Goal: Check status: Check status

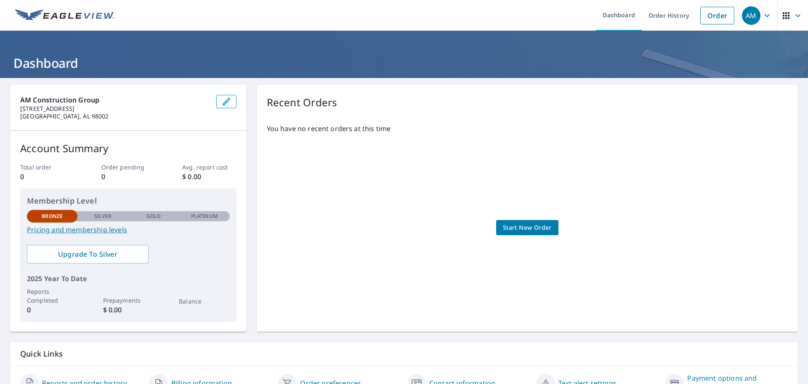
scroll to position [44, 0]
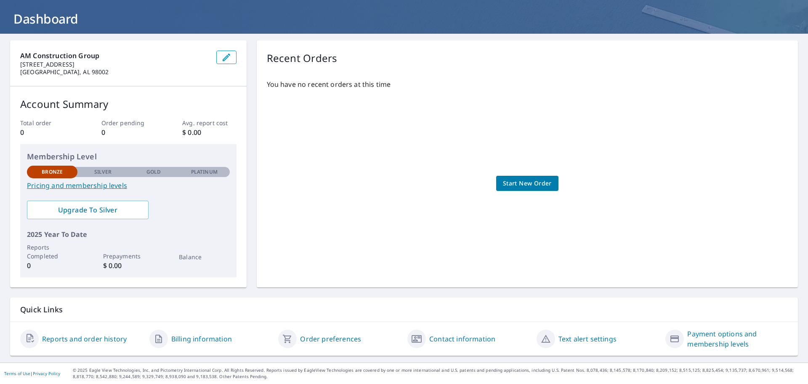
click at [226, 57] on icon "button" at bounding box center [227, 57] width 8 height 8
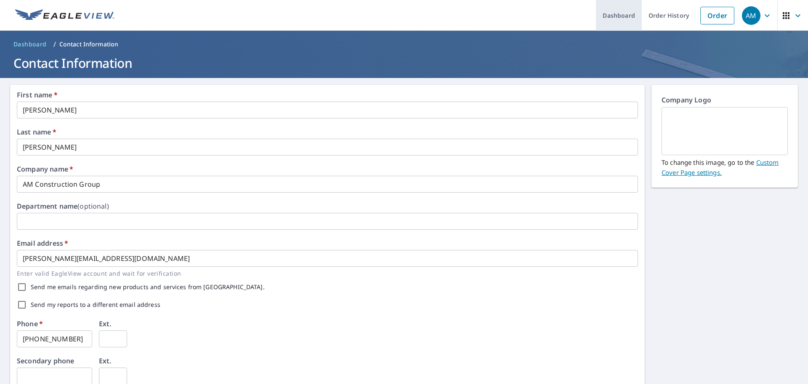
click at [624, 20] on link "Dashboard" at bounding box center [619, 15] width 46 height 31
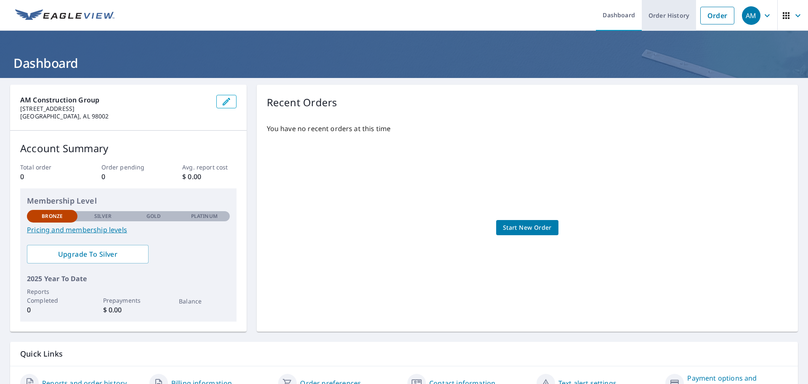
click at [670, 16] on link "Order History" at bounding box center [669, 15] width 54 height 31
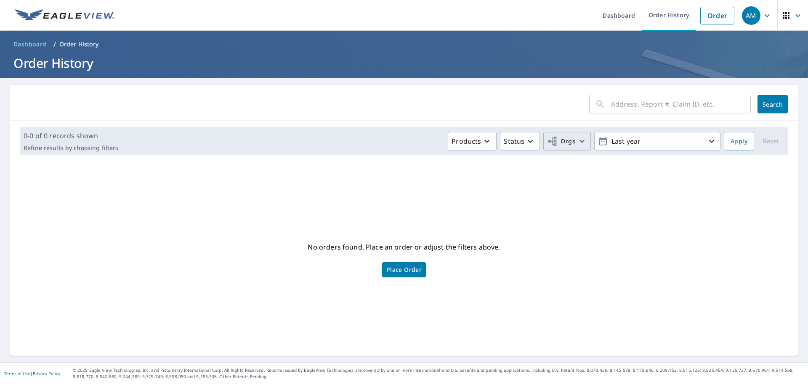
click at [552, 141] on icon "button" at bounding box center [552, 141] width 10 height 10
click at [400, 185] on input "AM Construction Group" at bounding box center [397, 189] width 10 height 10
checkbox input "true"
click at [661, 204] on div "No orders found. Place an order or adjust the filters above. Place Order" at bounding box center [404, 258] width 775 height 180
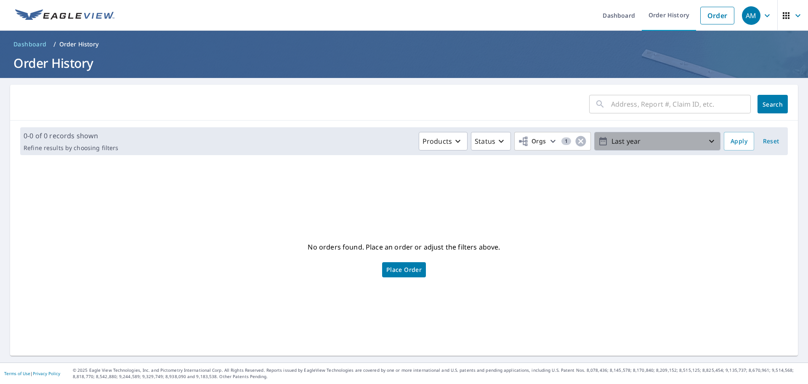
click at [677, 147] on p "Last year" at bounding box center [657, 141] width 99 height 15
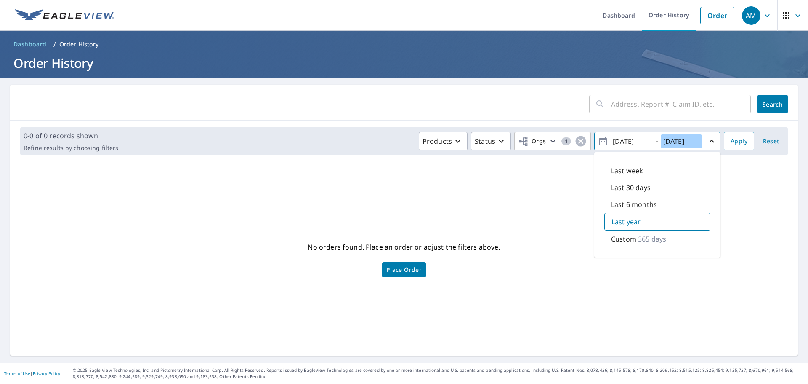
click at [678, 146] on input "[DATE]" at bounding box center [681, 140] width 41 height 13
click at [618, 21] on link "Dashboard" at bounding box center [619, 15] width 46 height 31
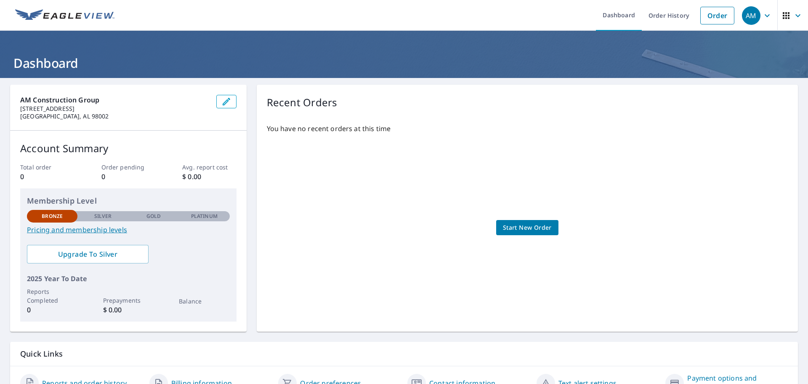
click at [765, 16] on icon "button" at bounding box center [767, 16] width 10 height 10
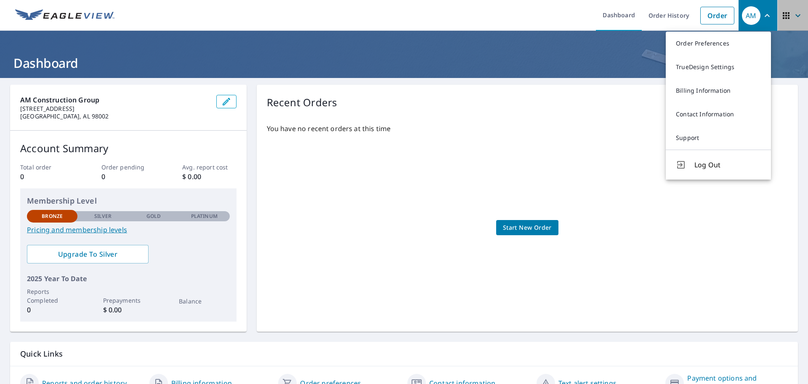
click at [785, 16] on span "button" at bounding box center [793, 15] width 24 height 20
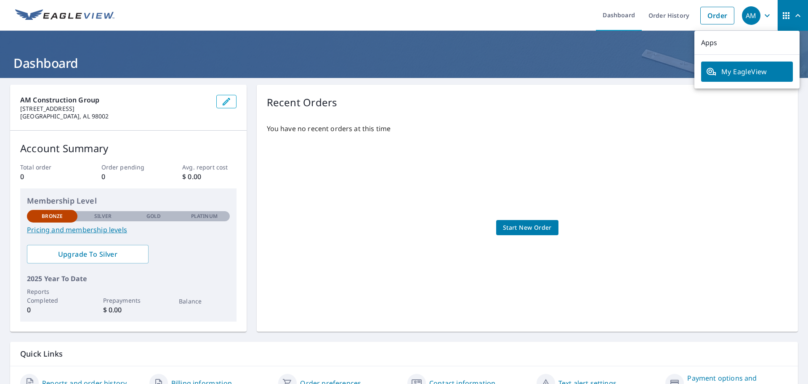
click at [725, 74] on span "My EagleView" at bounding box center [747, 72] width 82 height 10
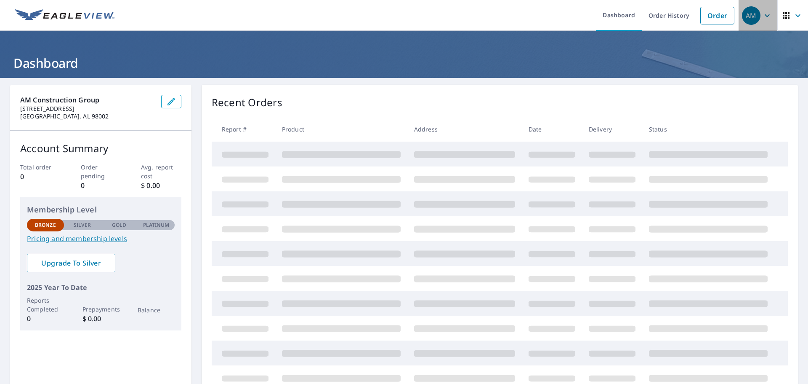
click at [746, 17] on div "AM" at bounding box center [751, 15] width 19 height 19
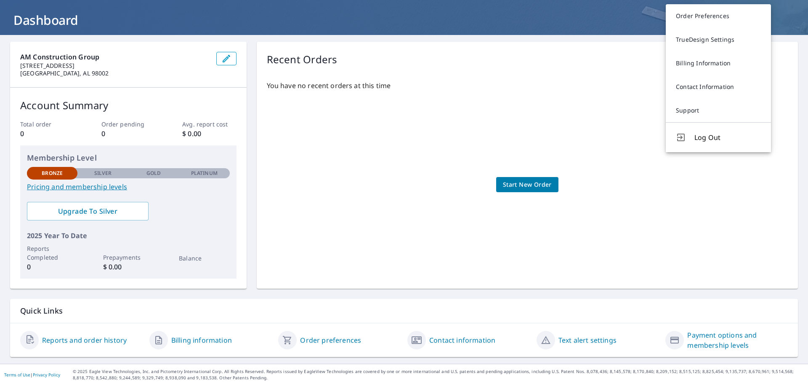
scroll to position [44, 0]
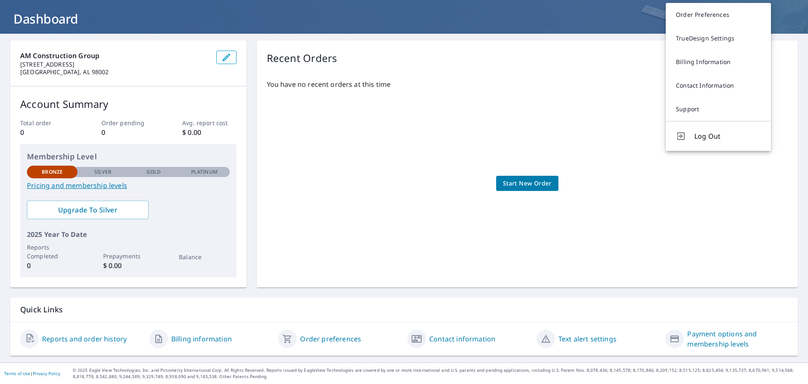
click at [609, 143] on div "You have no recent orders at this time Start New Order" at bounding box center [527, 174] width 521 height 205
